Goal: Task Accomplishment & Management: Use online tool/utility

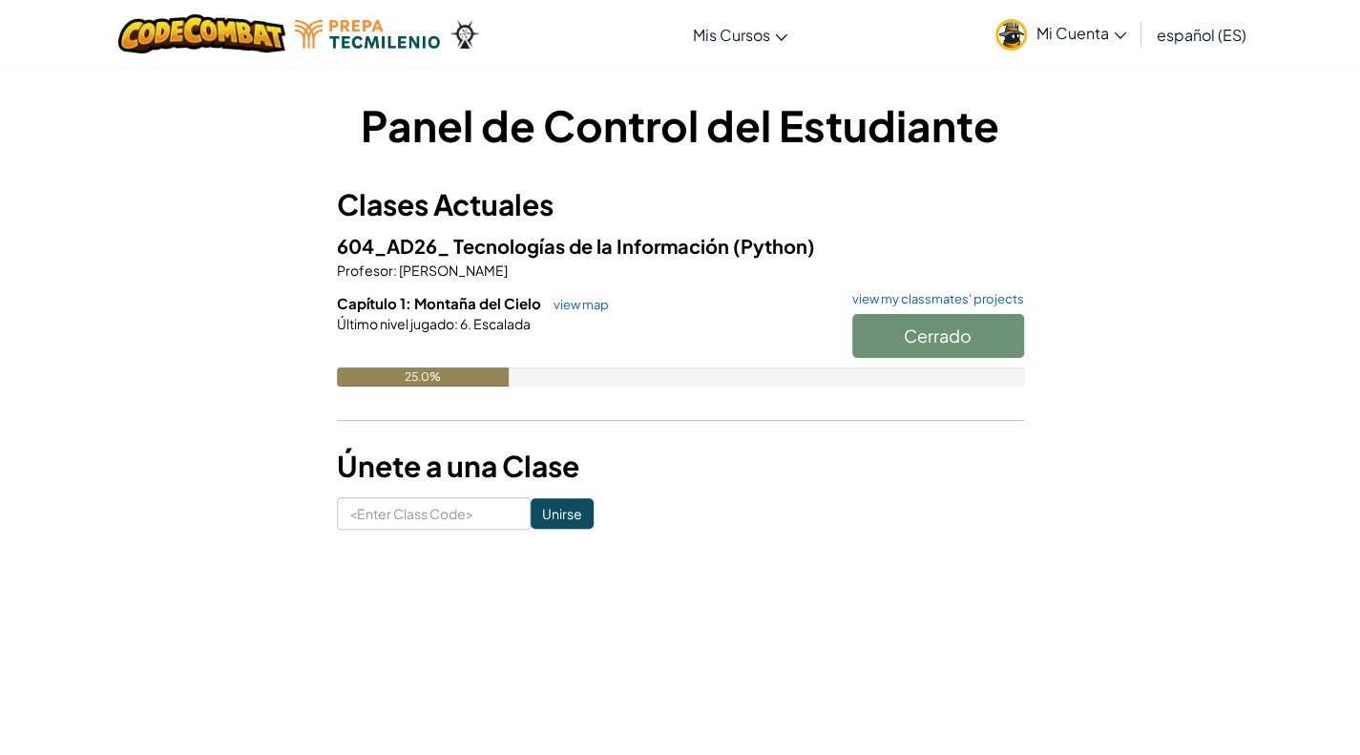
click at [899, 328] on div "Cerrado" at bounding box center [928, 340] width 191 height 53
click at [584, 301] on link "view map" at bounding box center [576, 304] width 65 height 15
click at [580, 301] on link "view map" at bounding box center [576, 304] width 65 height 15
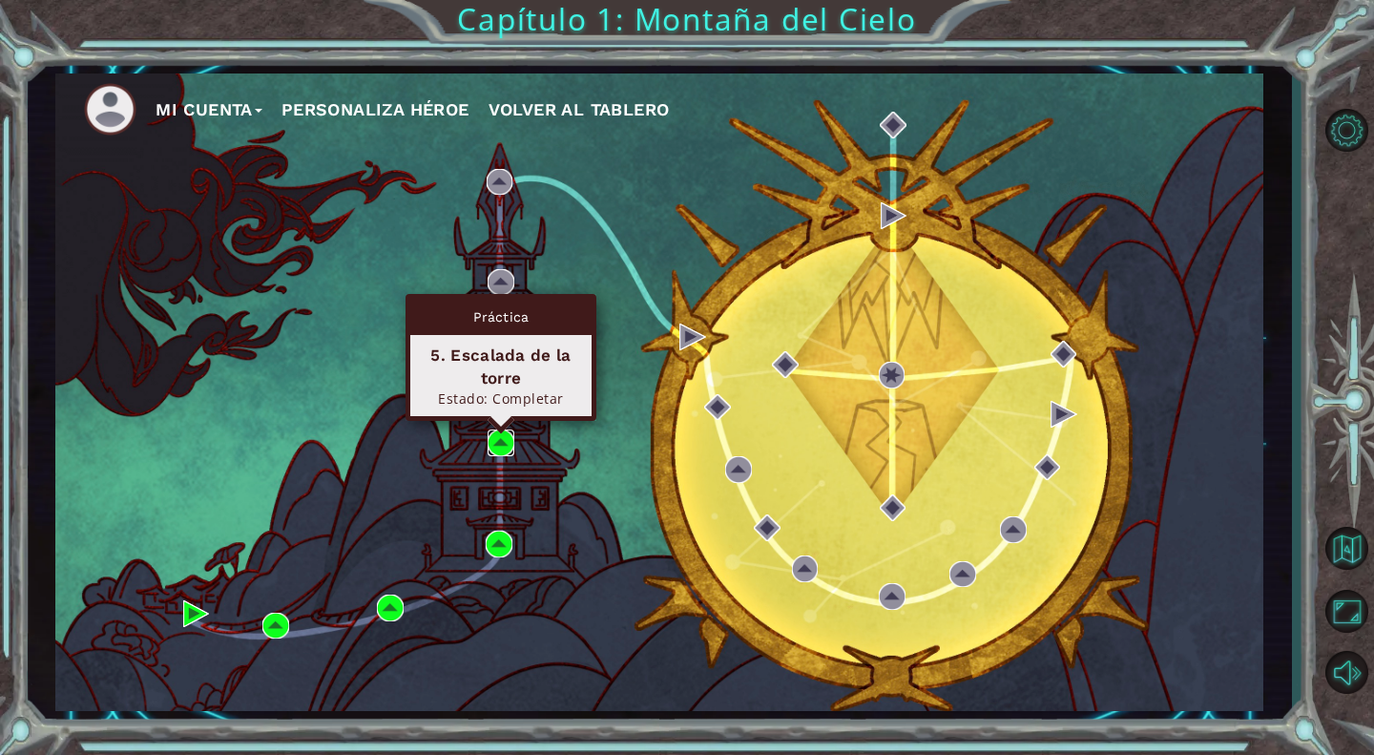
click at [500, 436] on img at bounding box center [501, 442] width 27 height 27
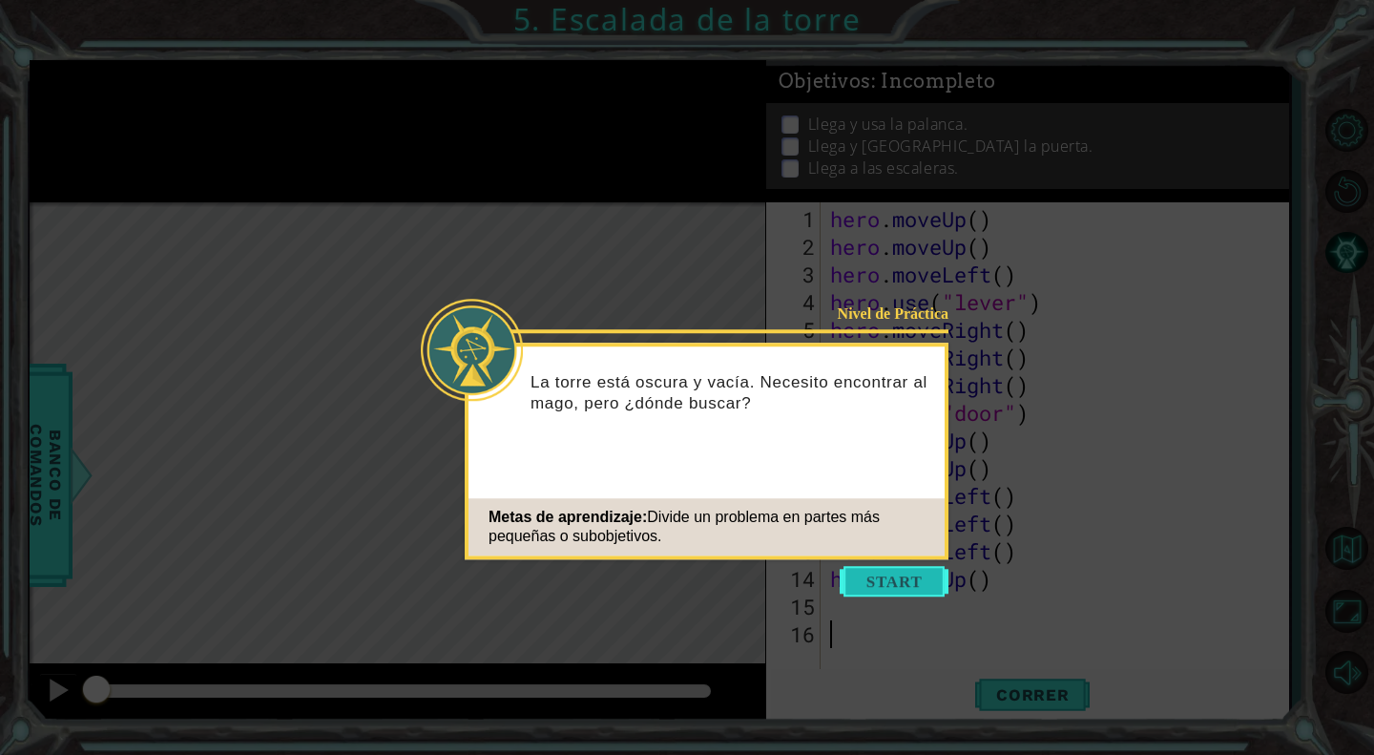
click at [913, 575] on button "Start" at bounding box center [894, 581] width 109 height 31
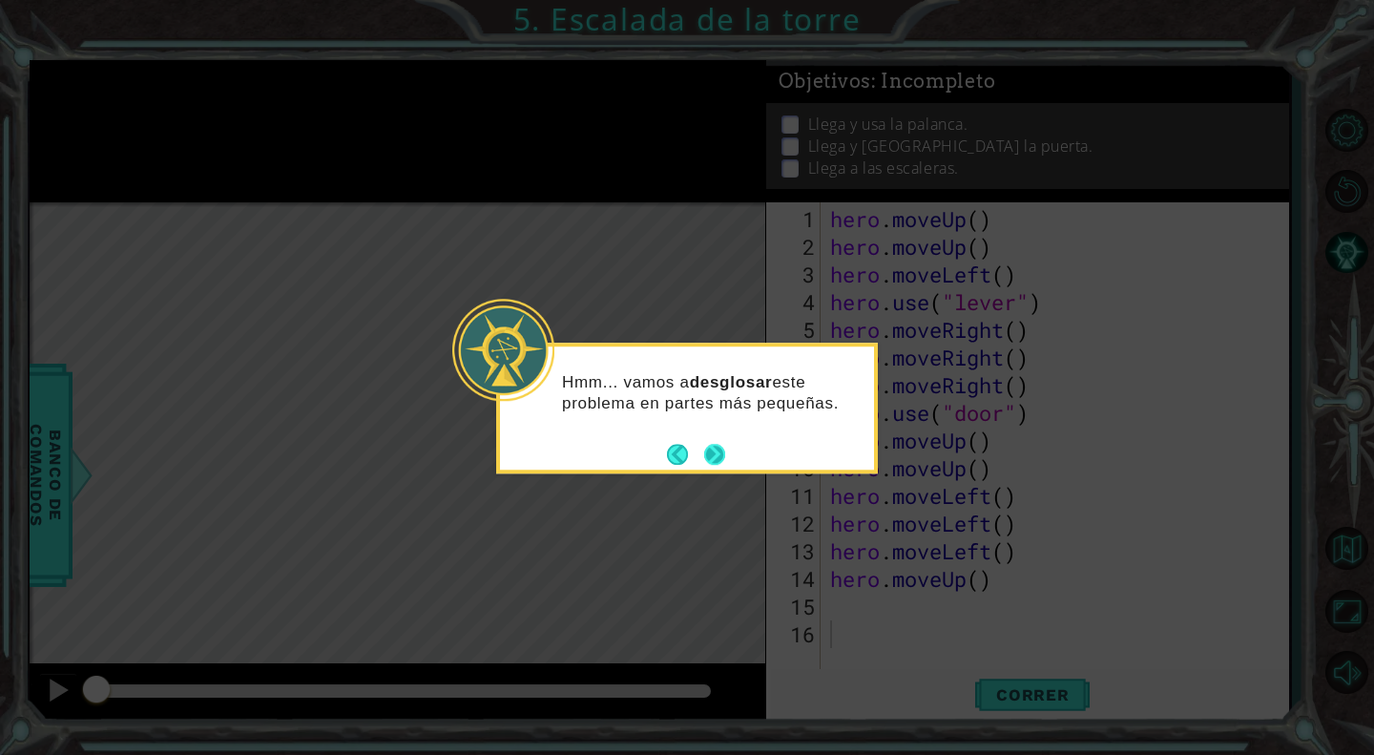
click at [716, 444] on button "Next" at bounding box center [714, 454] width 21 height 21
